Goal: Navigation & Orientation: Understand site structure

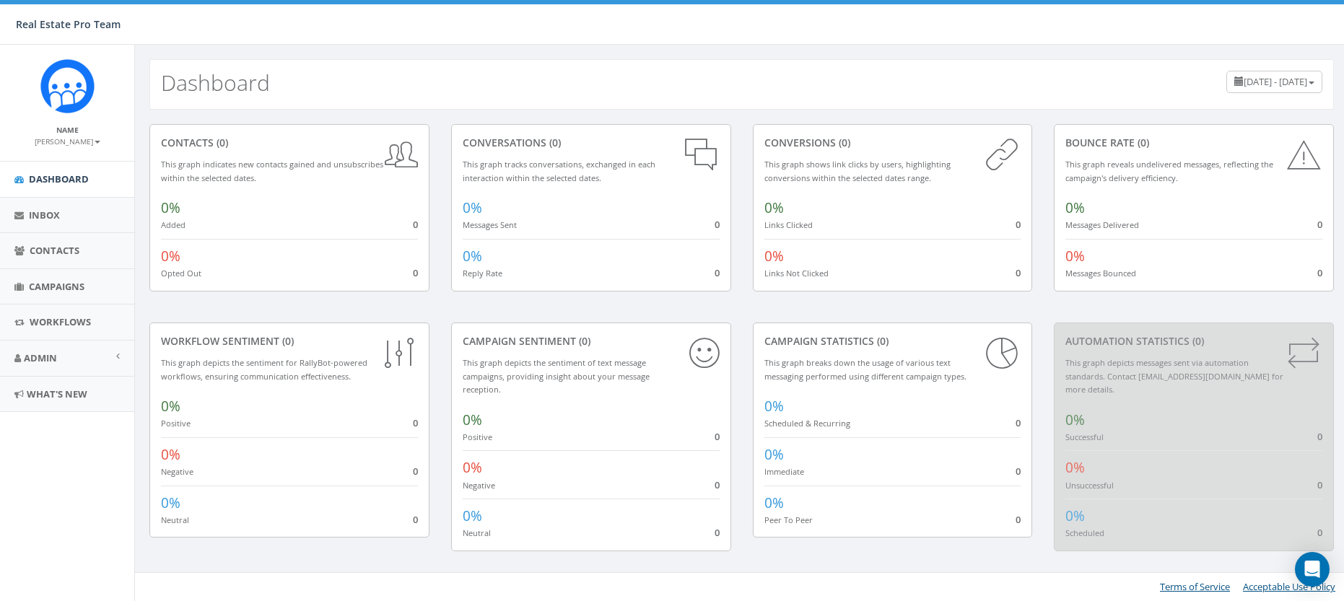
click at [1244, 81] on span "June 19, 2025 - September 17, 2025" at bounding box center [1276, 81] width 64 height 13
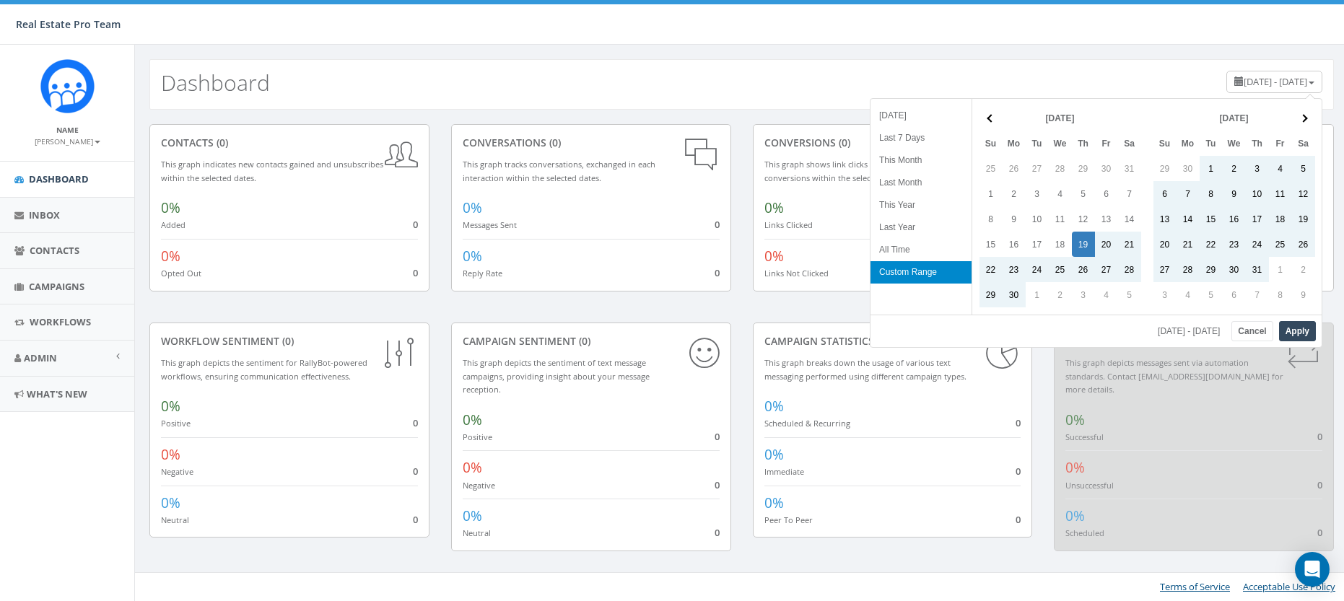
click at [1244, 81] on span "June 19, 2025 - September 17, 2025" at bounding box center [1276, 81] width 64 height 13
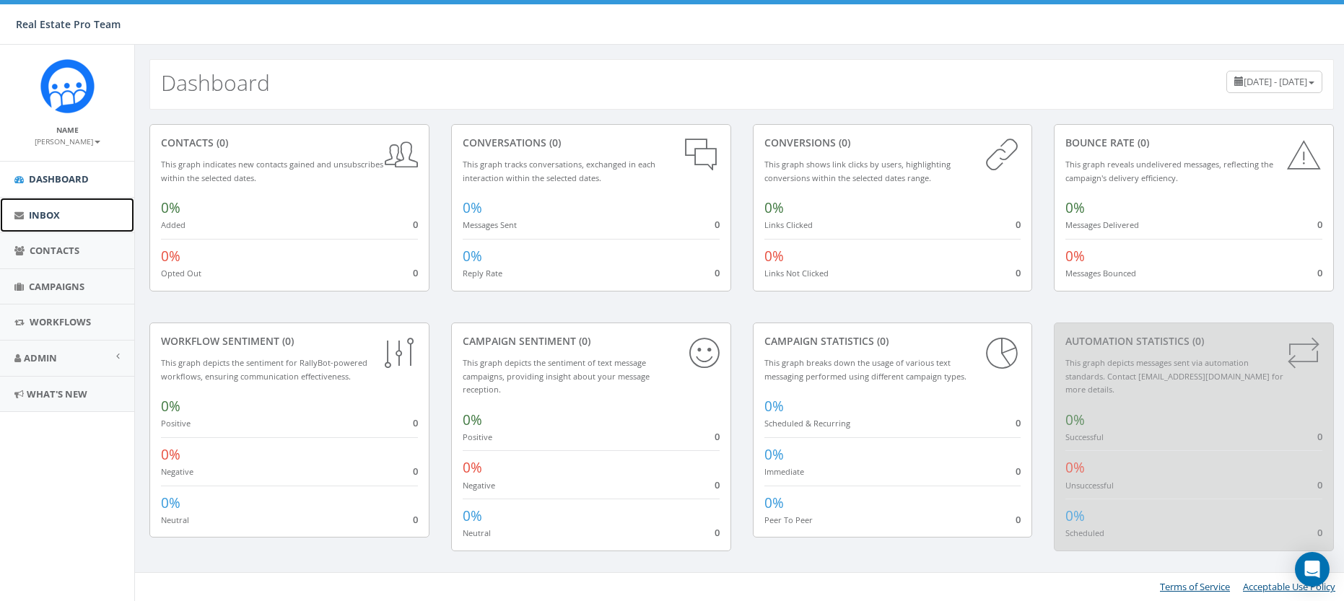
click at [16, 217] on icon at bounding box center [18, 215] width 9 height 9
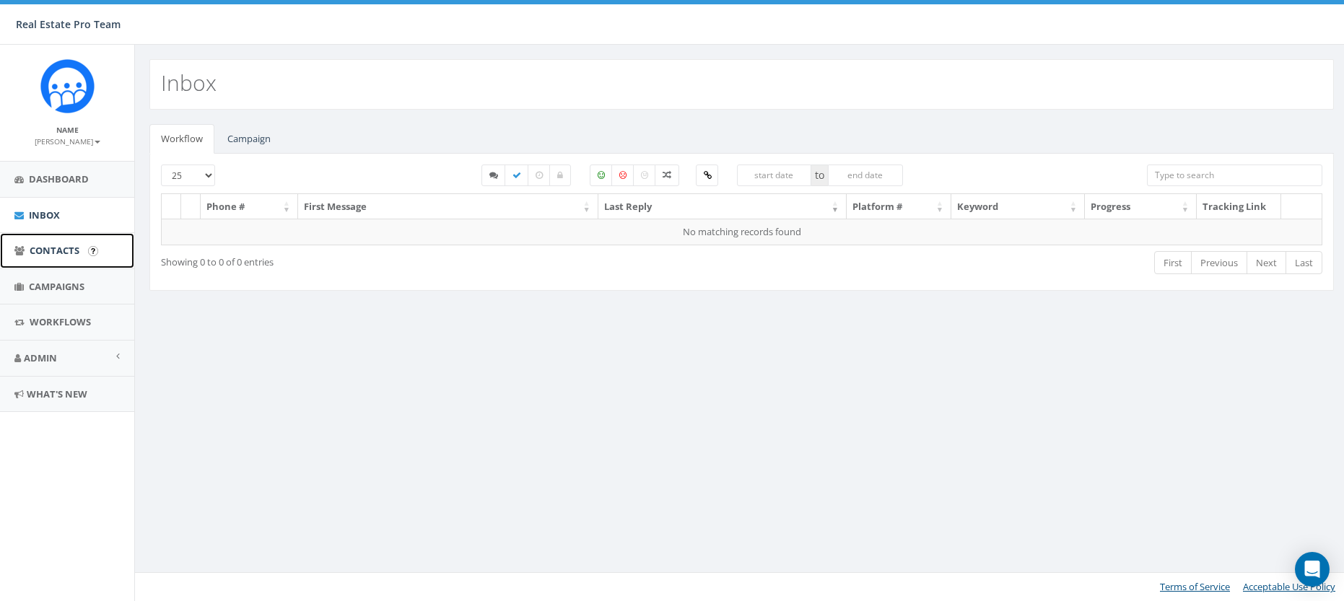
click at [16, 250] on icon at bounding box center [19, 250] width 10 height 9
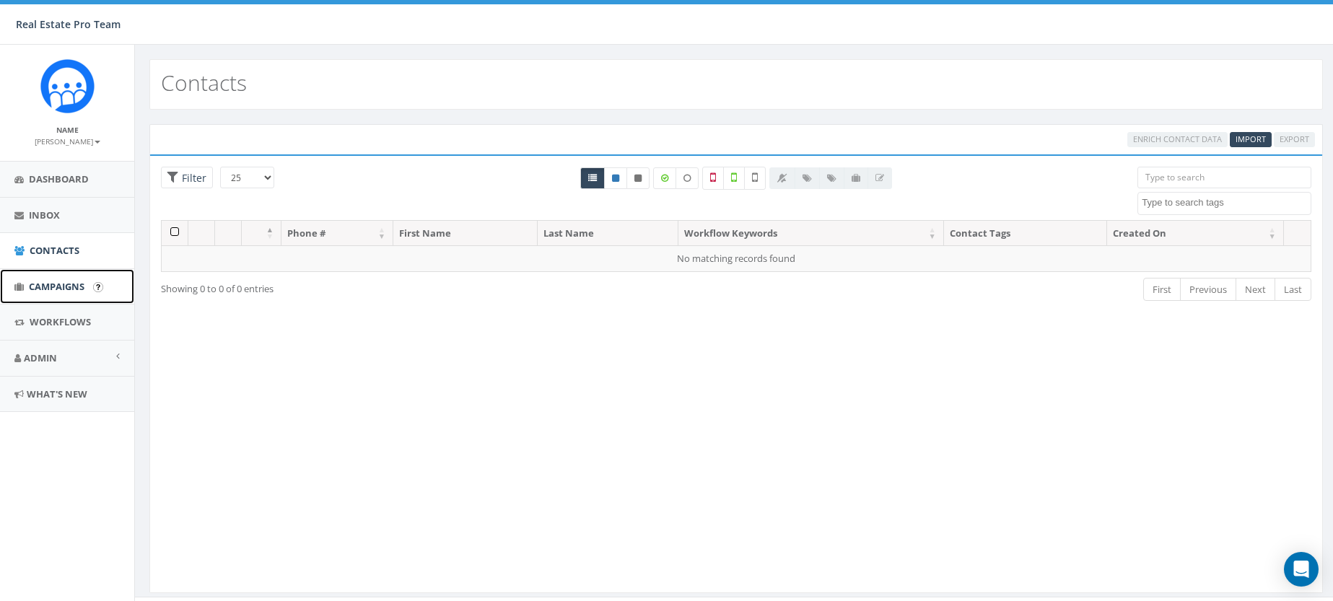
click at [19, 284] on icon at bounding box center [18, 286] width 9 height 9
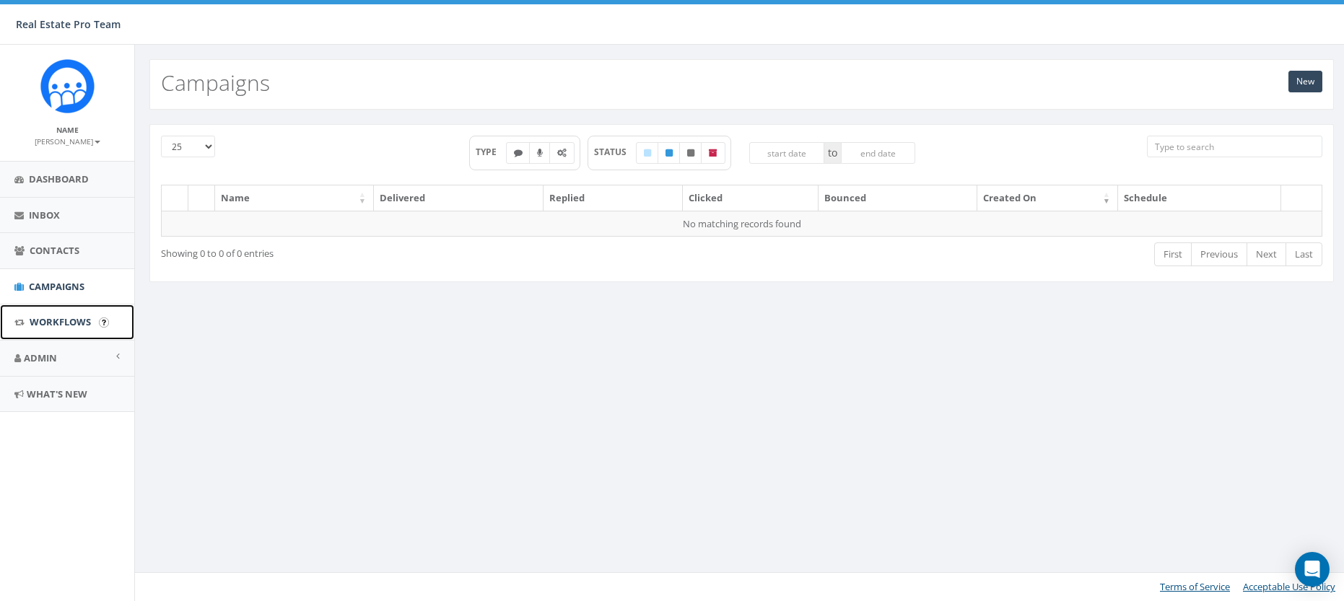
click at [17, 324] on icon at bounding box center [19, 322] width 10 height 9
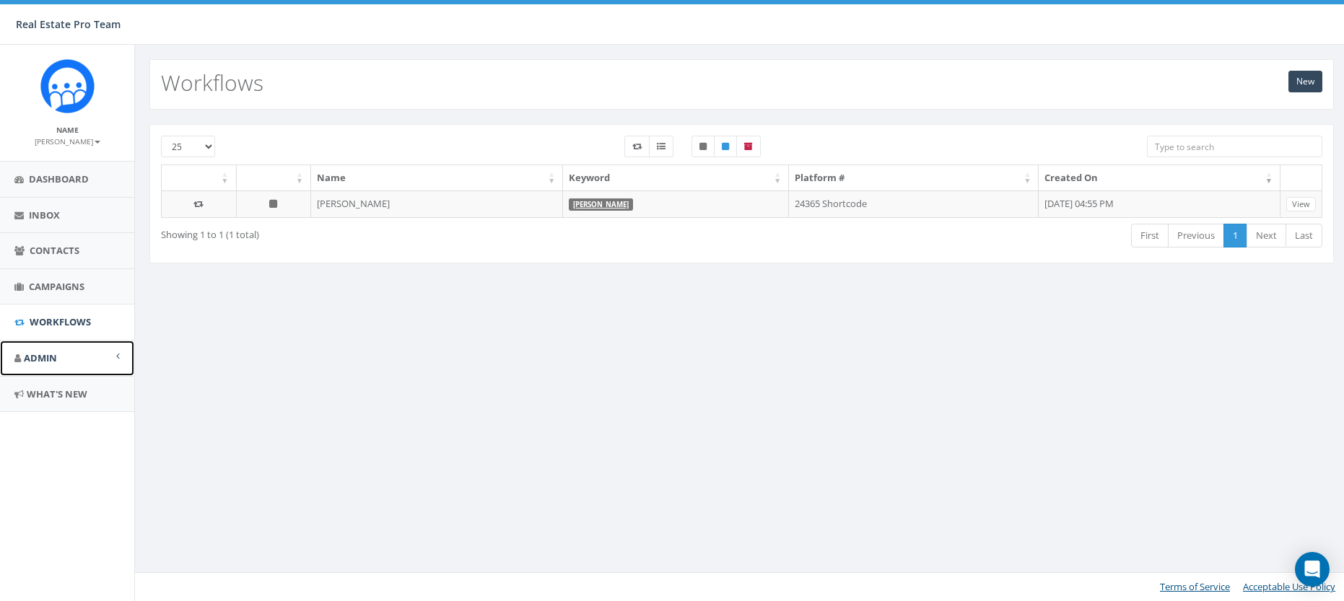
click at [11, 359] on link "Admin" at bounding box center [67, 358] width 134 height 35
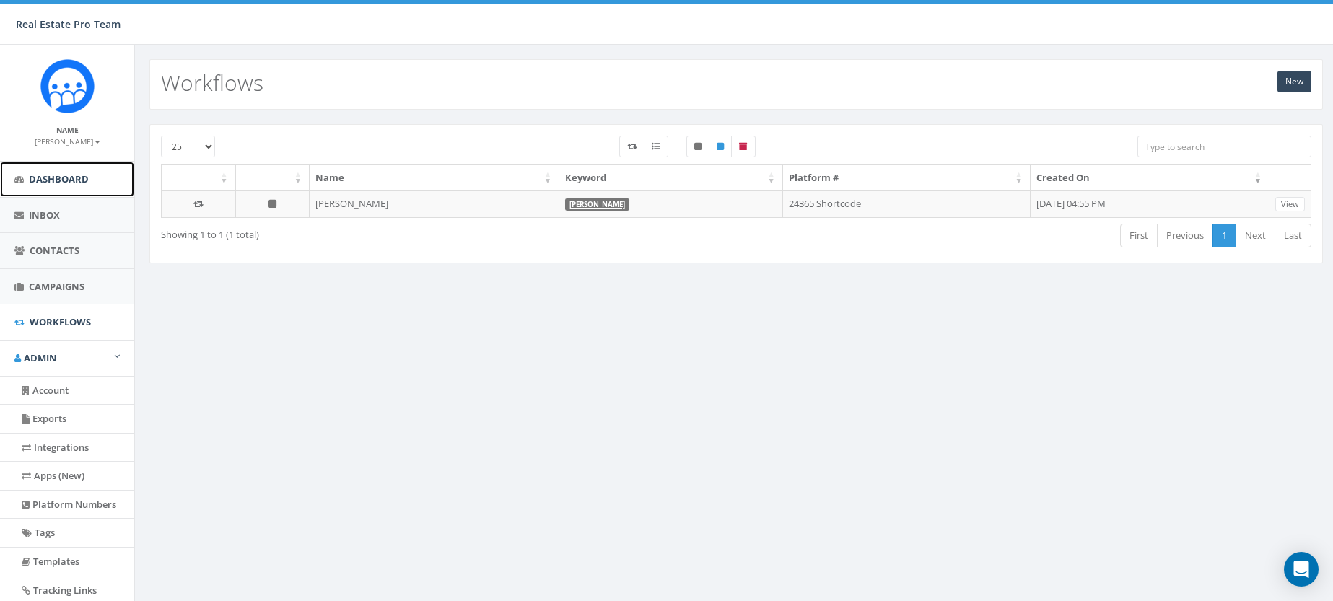
click at [71, 178] on span "Dashboard" at bounding box center [59, 179] width 60 height 13
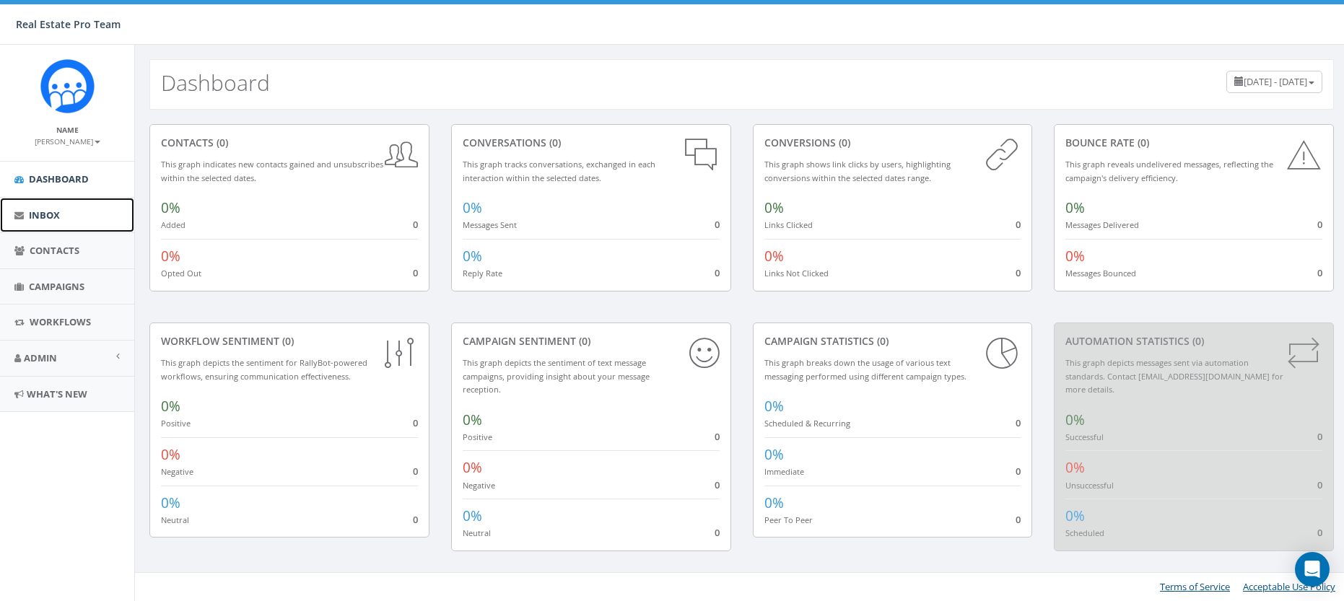
click at [46, 220] on span "Inbox" at bounding box center [44, 215] width 31 height 13
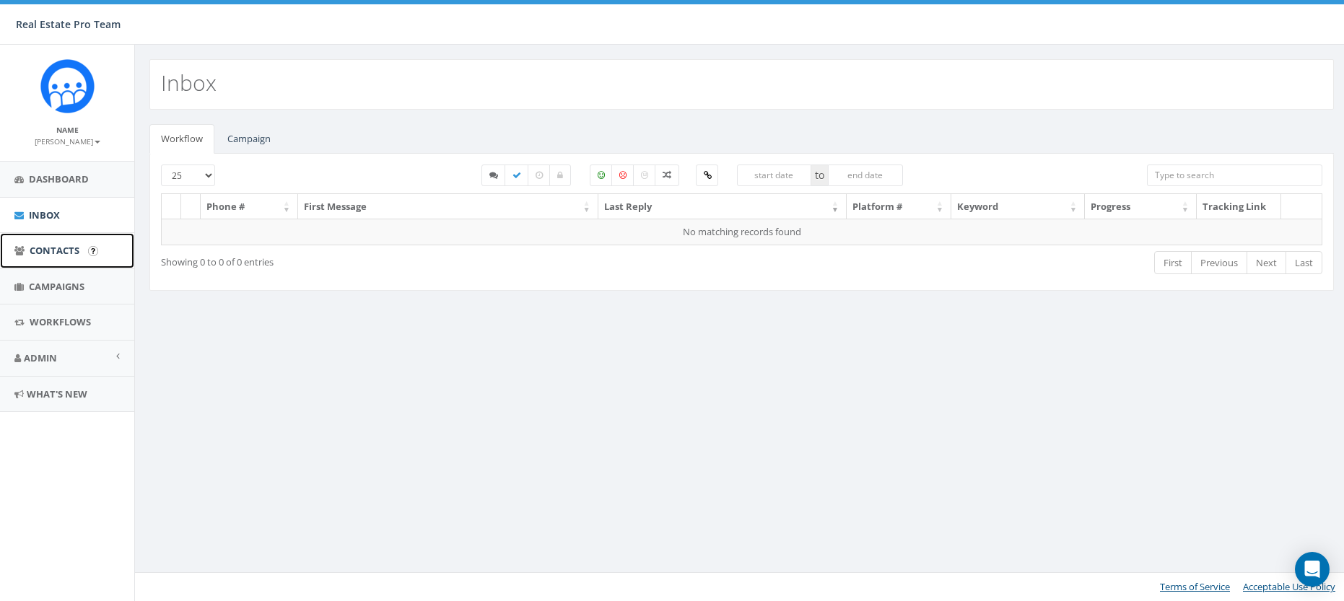
click at [48, 252] on span "Contacts" at bounding box center [55, 250] width 50 height 13
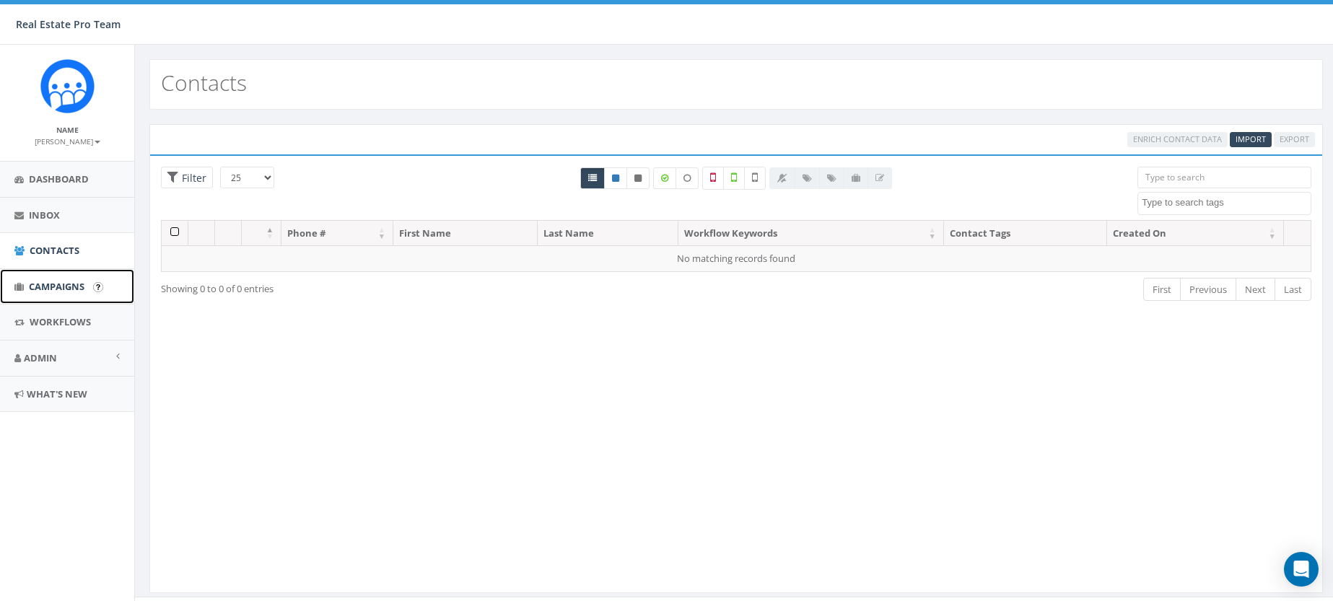
click at [50, 282] on span "Campaigns" at bounding box center [57, 286] width 56 height 13
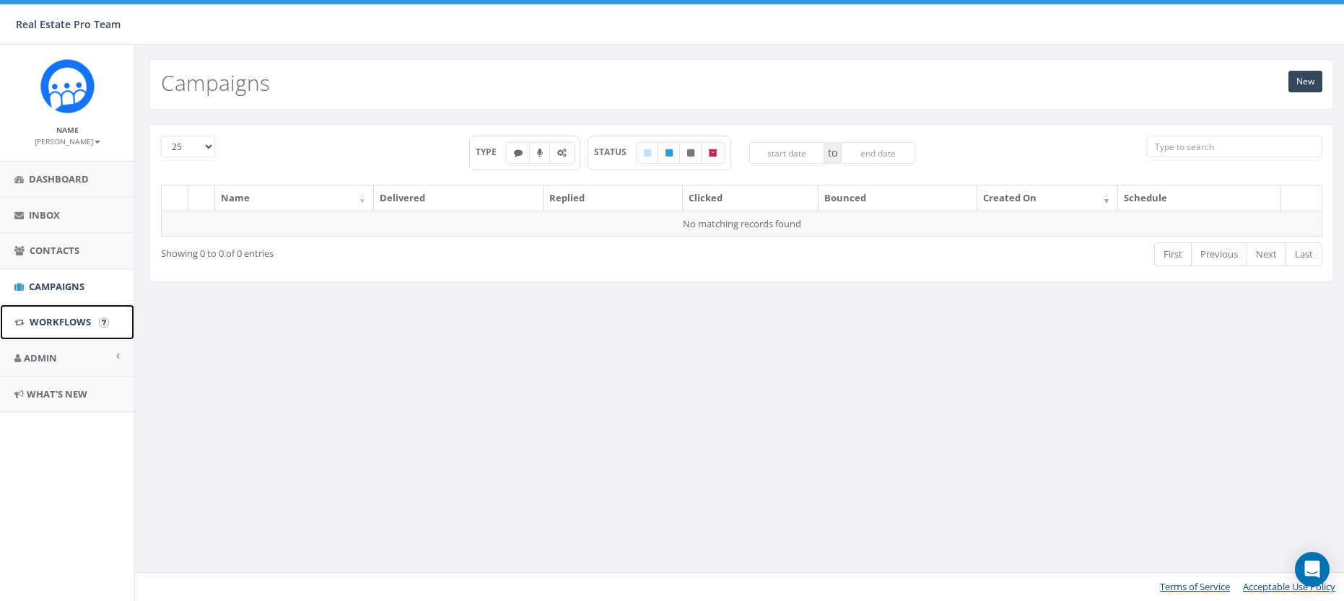
click at [56, 330] on link "Workflows" at bounding box center [67, 322] width 134 height 35
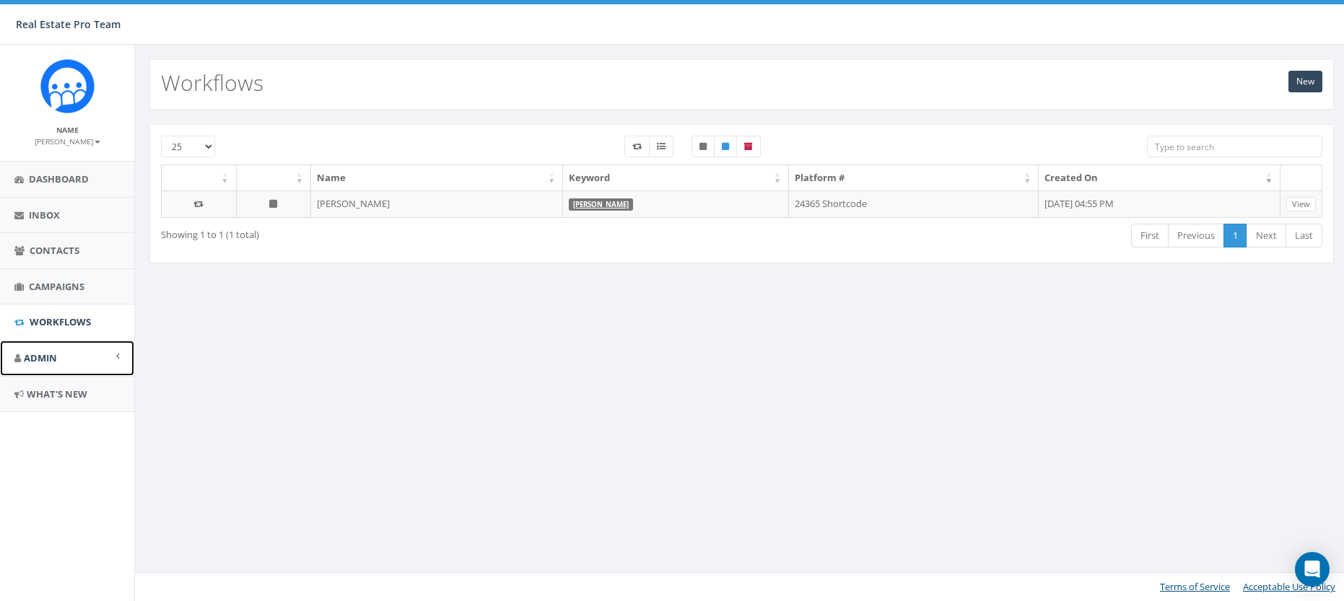
click at [57, 353] on link "Admin" at bounding box center [67, 358] width 134 height 35
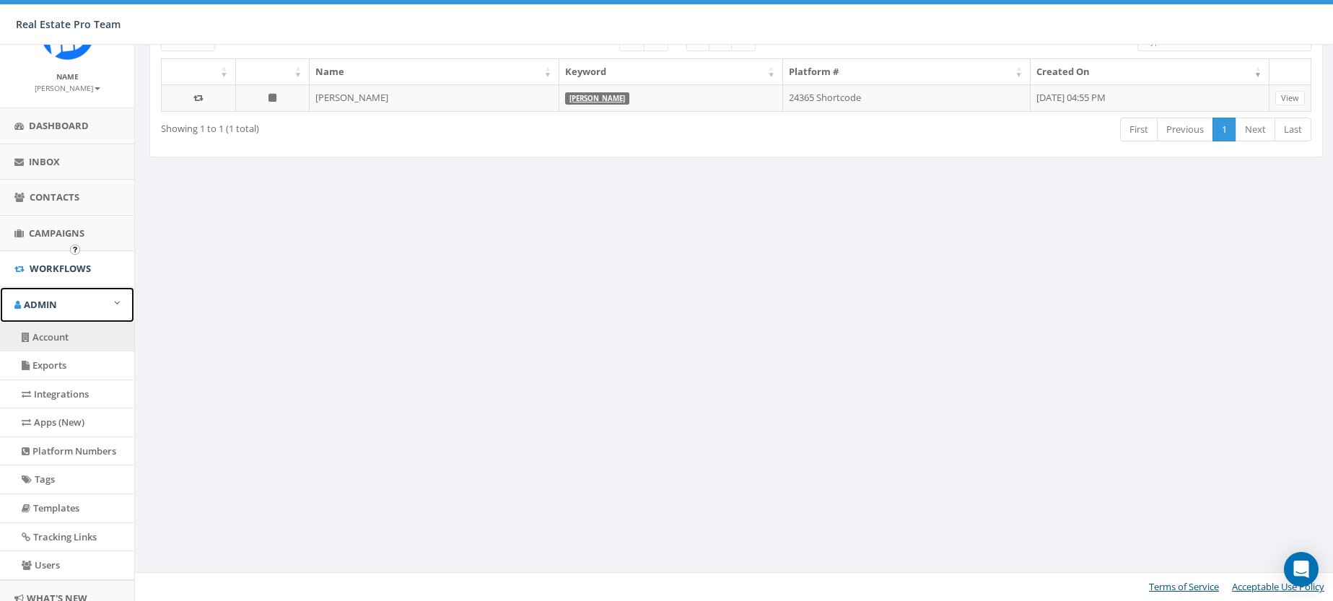
scroll to position [14, 0]
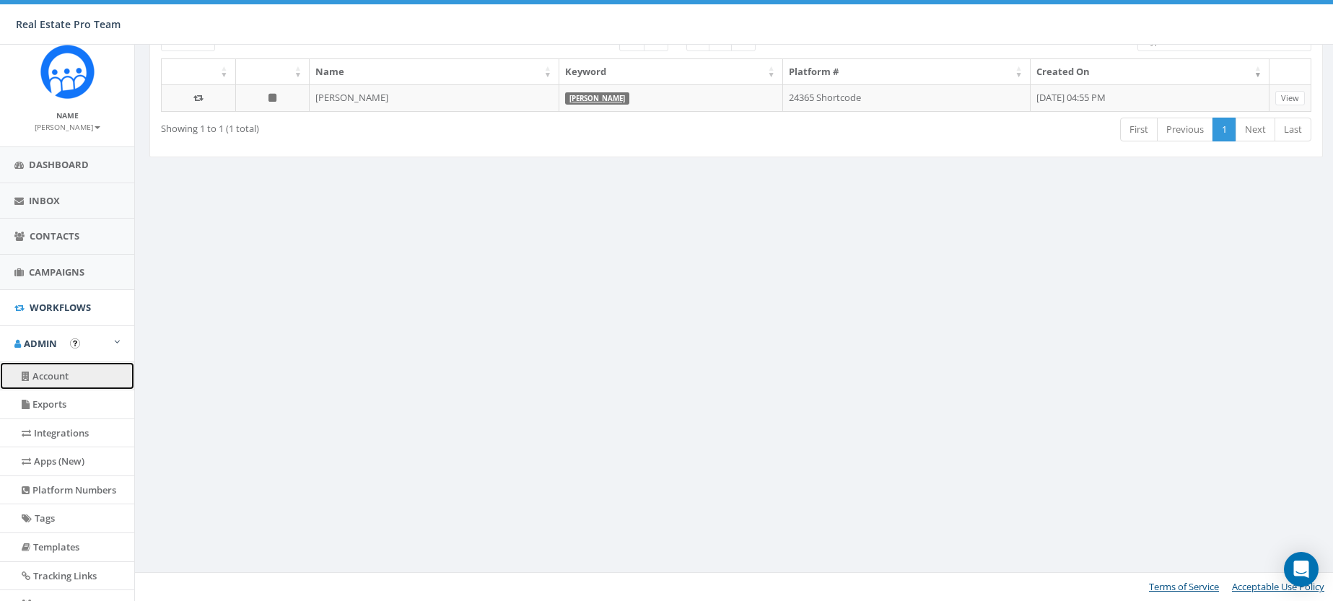
click at [62, 373] on link "Account" at bounding box center [67, 376] width 134 height 28
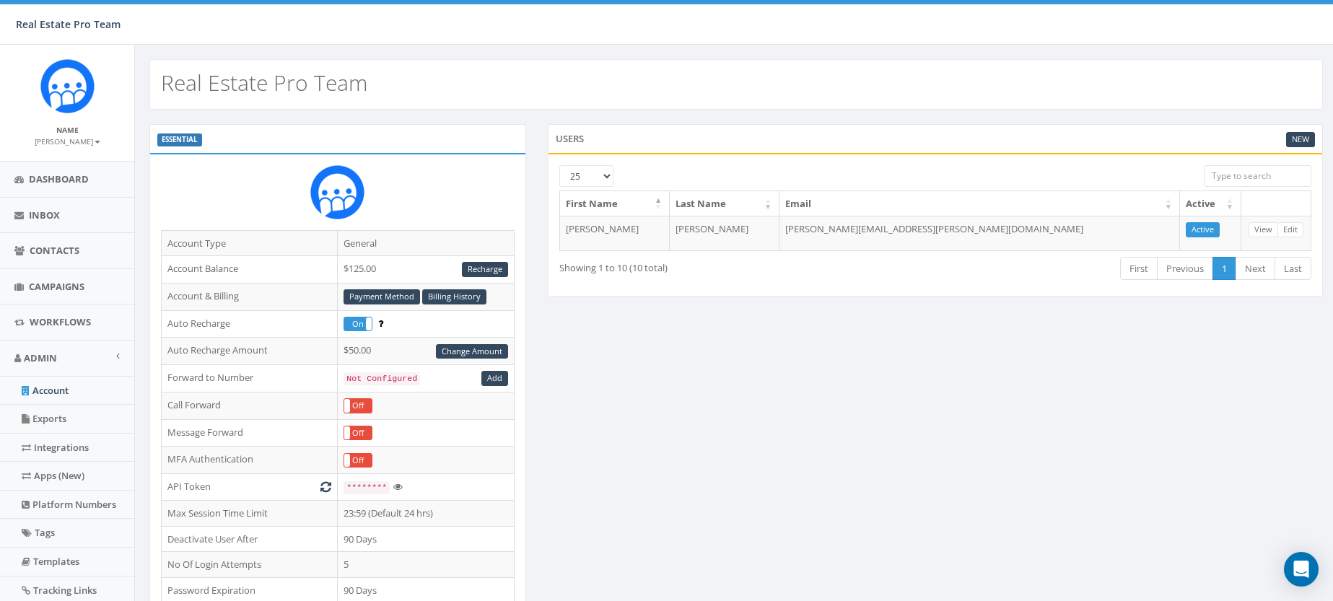
click at [69, 134] on link "[PERSON_NAME]" at bounding box center [68, 140] width 66 height 13
click at [70, 163] on link "Profile" at bounding box center [72, 163] width 114 height 18
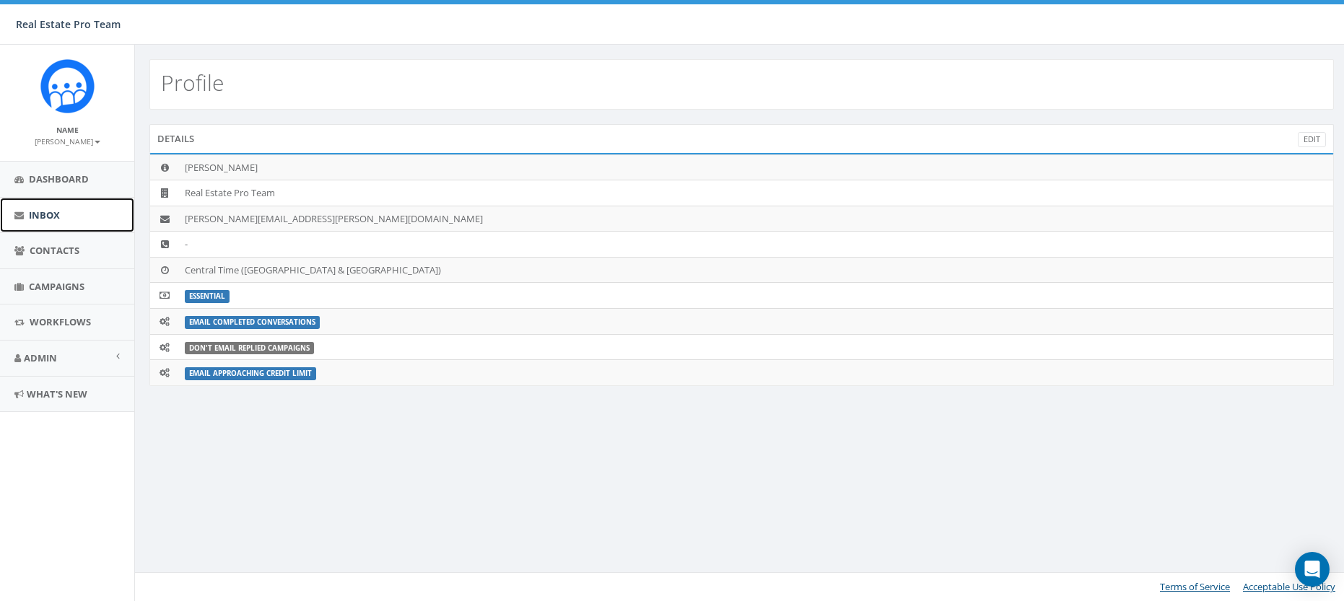
click at [58, 218] on span "Inbox" at bounding box center [44, 215] width 31 height 13
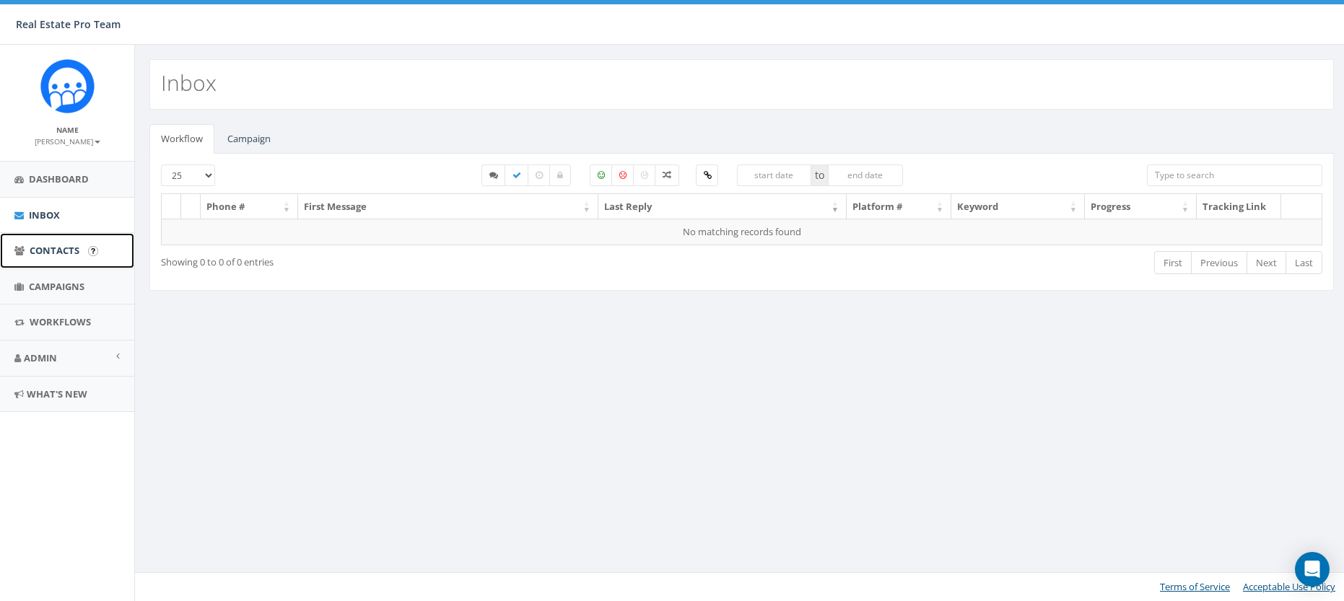
click at [55, 258] on link "Contacts" at bounding box center [67, 250] width 134 height 35
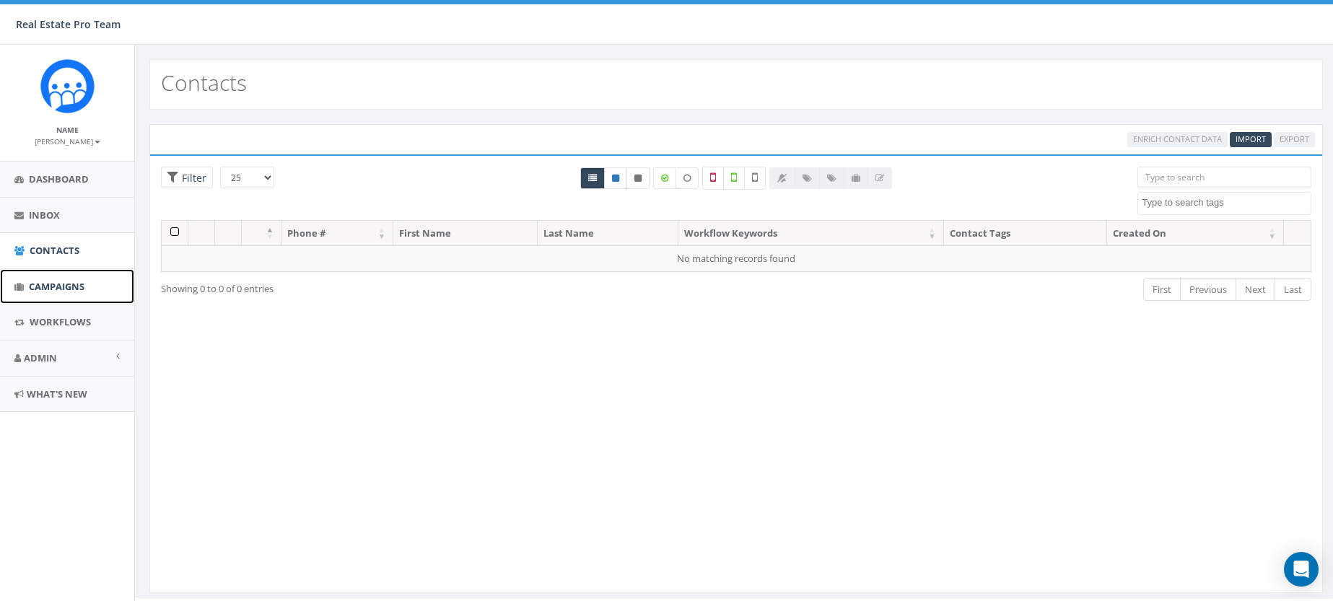
click at [54, 289] on span "Campaigns" at bounding box center [57, 286] width 56 height 13
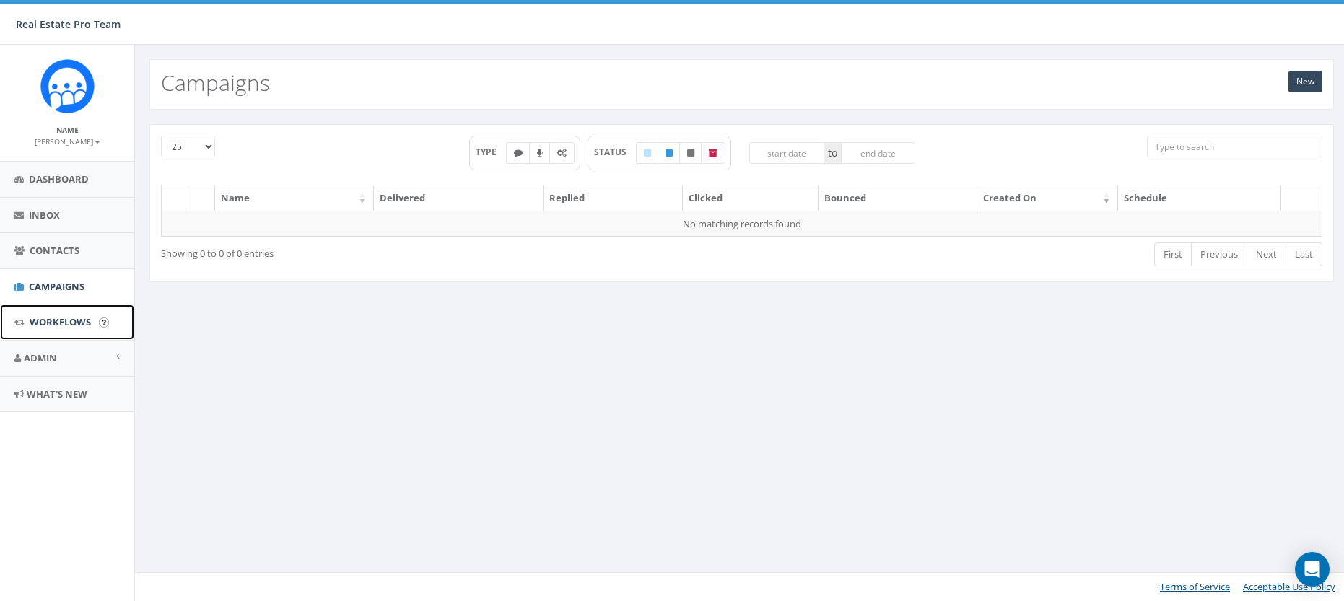
click at [53, 316] on span "Workflows" at bounding box center [60, 321] width 61 height 13
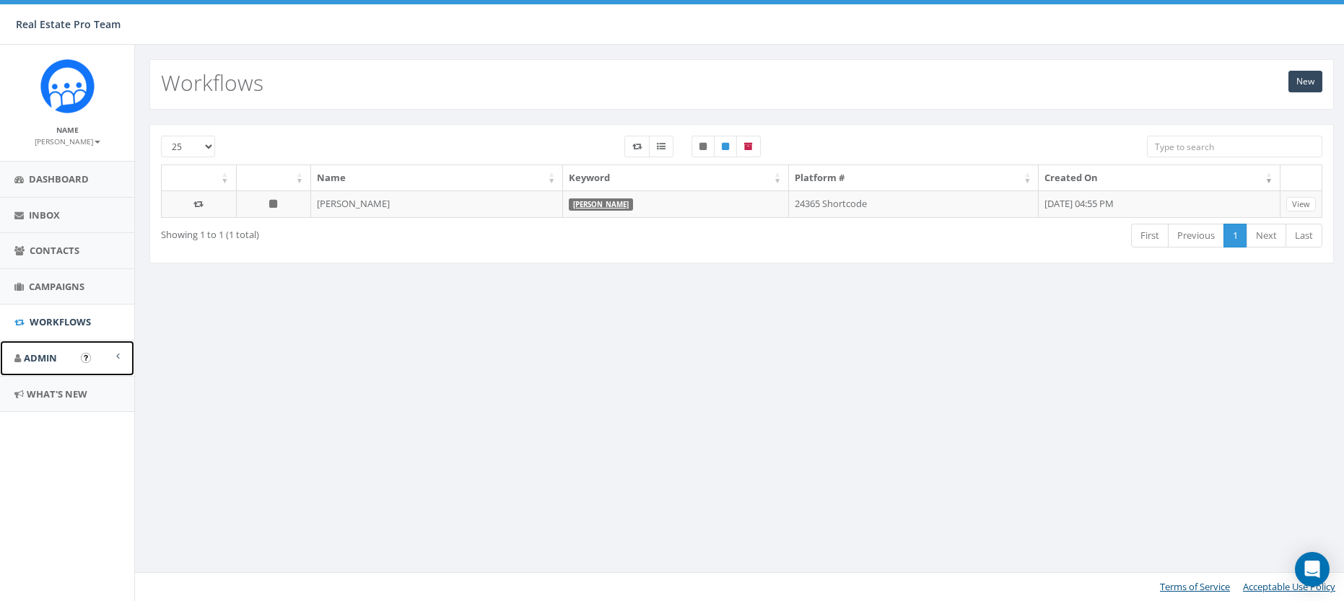
click at [47, 354] on span "Admin" at bounding box center [40, 358] width 33 height 13
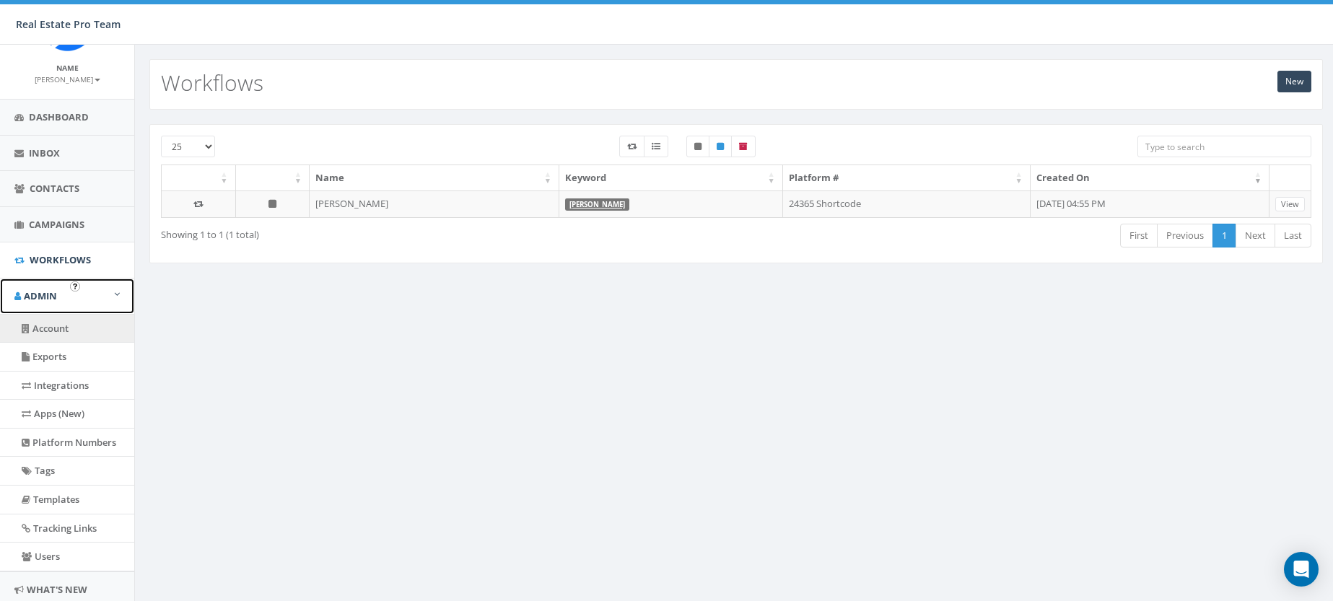
scroll to position [109, 0]
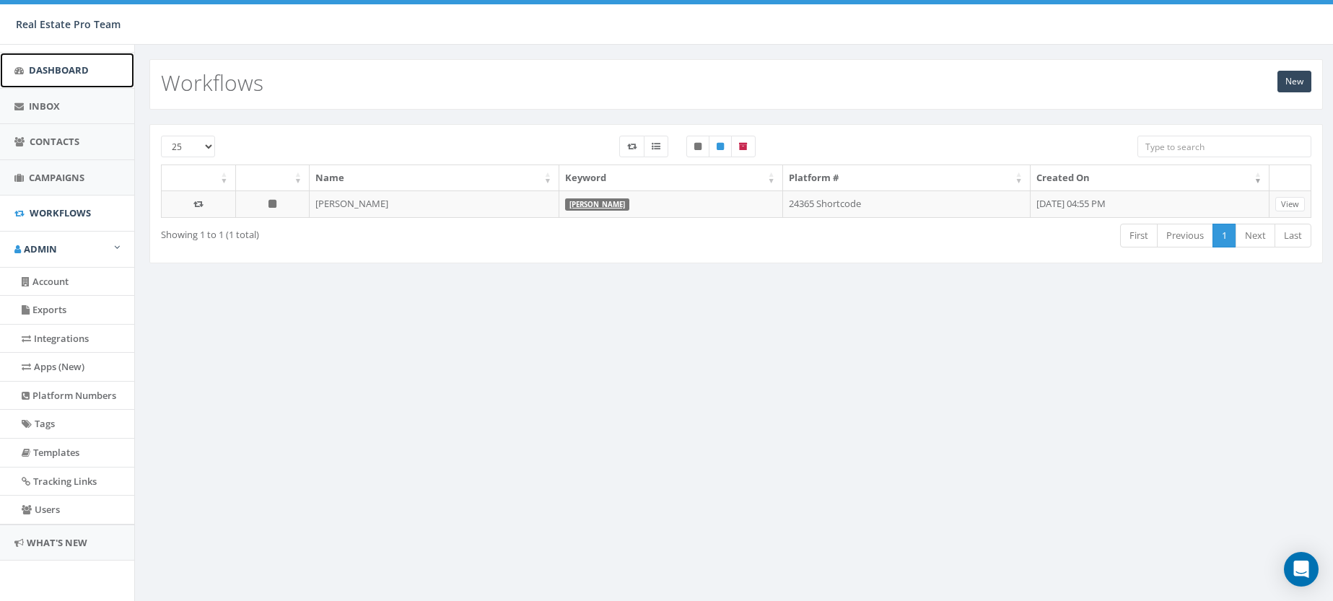
click at [53, 70] on span "Dashboard" at bounding box center [59, 70] width 60 height 13
